Goal: Understand process/instructions: Learn how to perform a task or action

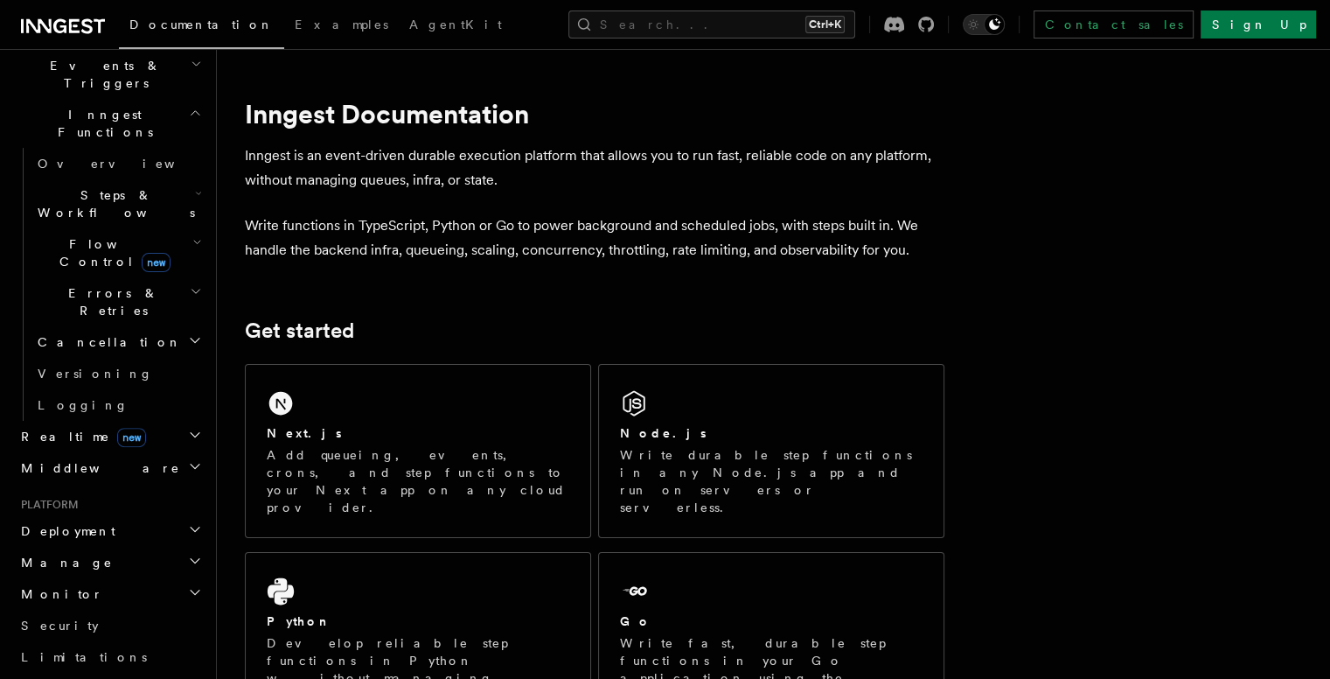
scroll to position [462, 0]
click at [124, 514] on h2 "Deployment" at bounding box center [110, 529] width 192 height 31
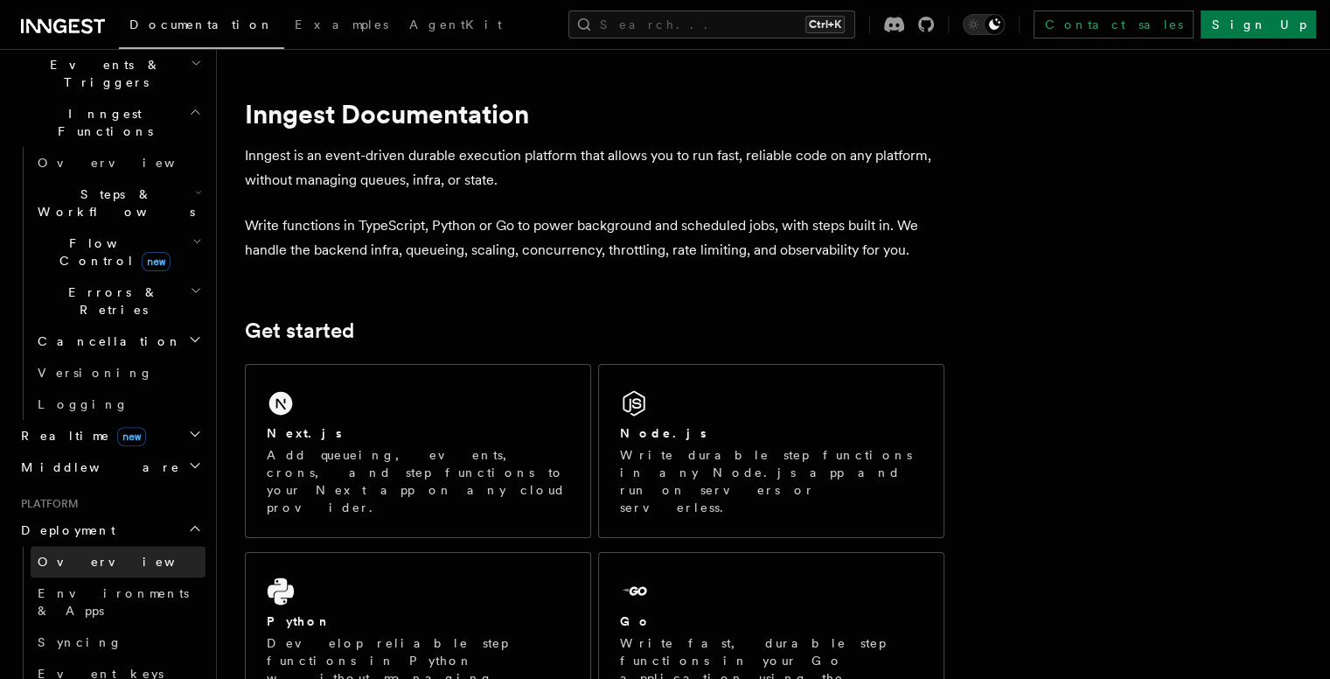
click at [94, 546] on link "Overview" at bounding box center [118, 561] width 175 height 31
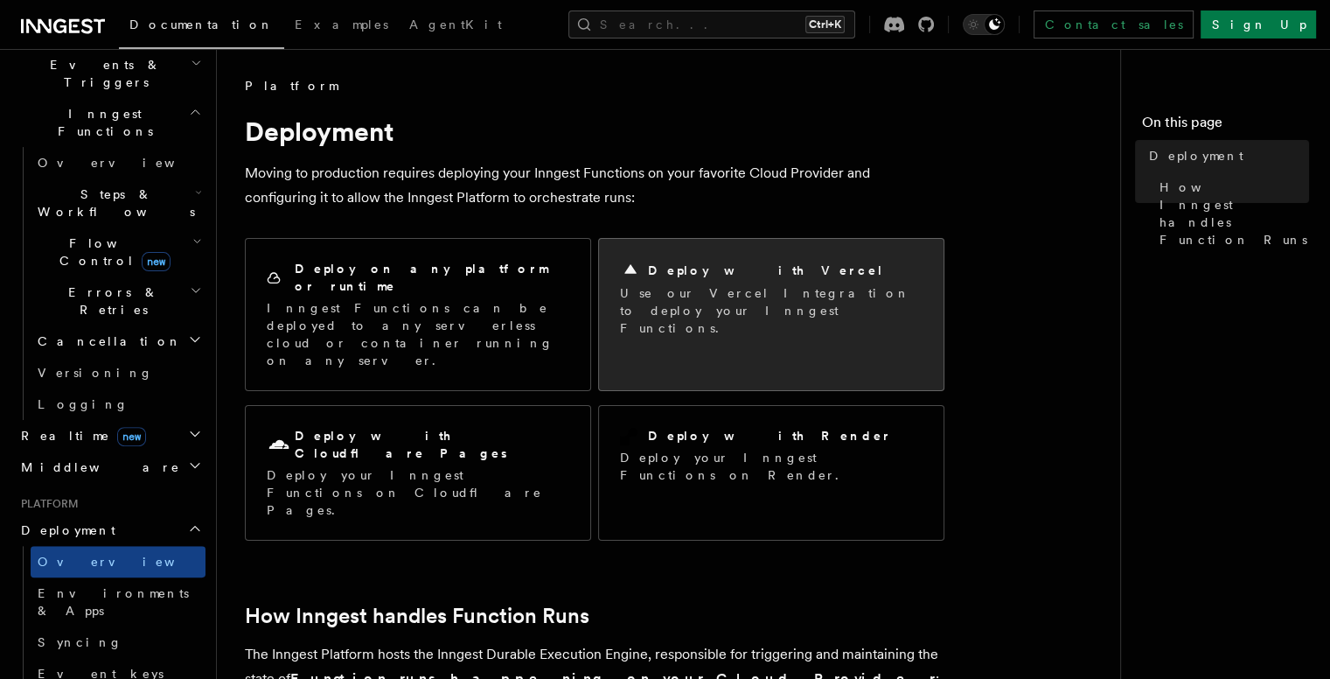
click at [748, 241] on div "Deploy with Vercel Use our Vercel Integration to deploy your Inngest Functions." at bounding box center [771, 298] width 345 height 119
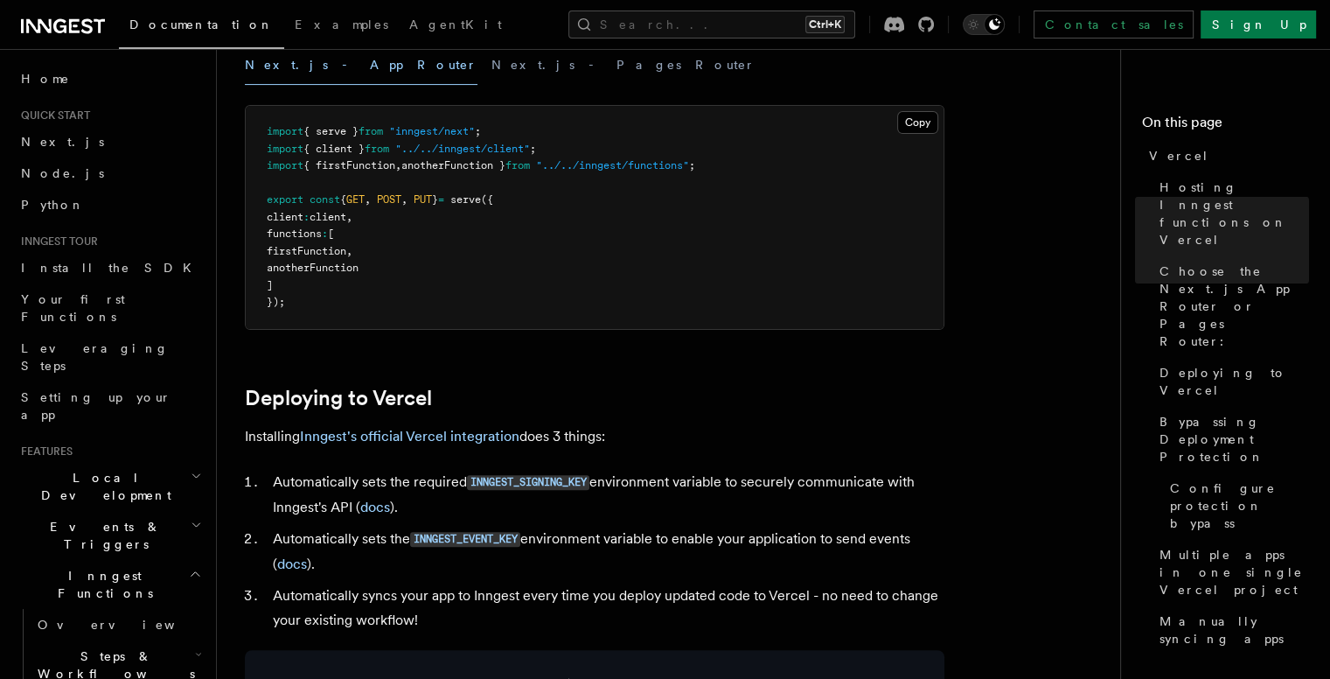
scroll to position [499, 0]
click at [465, 438] on link "Inngest's official Vercel integration" at bounding box center [410, 435] width 220 height 17
